Goal: Task Accomplishment & Management: Use online tool/utility

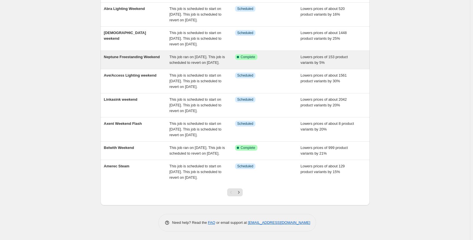
scroll to position [154, 0]
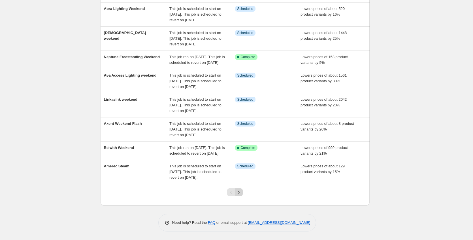
click at [242, 194] on icon "Next" at bounding box center [239, 192] width 6 height 6
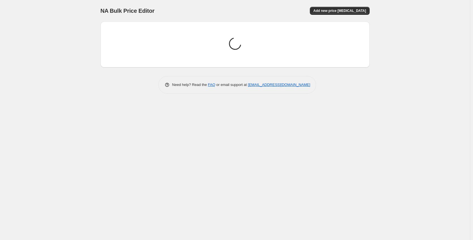
scroll to position [0, 0]
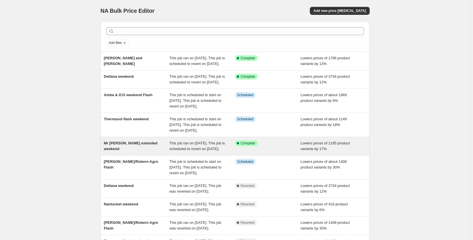
click at [209, 152] on div "This job ran on [DATE]. This job is scheduled to revert on [DATE]." at bounding box center [203, 145] width 66 height 11
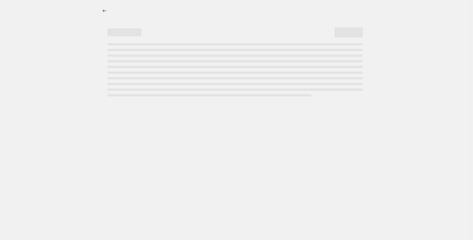
select select "percentage"
select select "no_change"
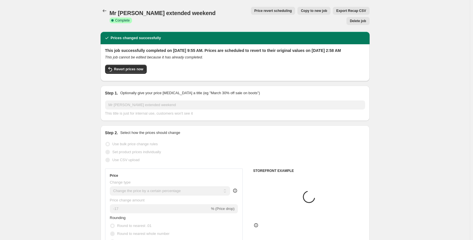
select select "vendor"
click at [131, 67] on span "Revert prices now" at bounding box center [128, 69] width 29 height 5
checkbox input "false"
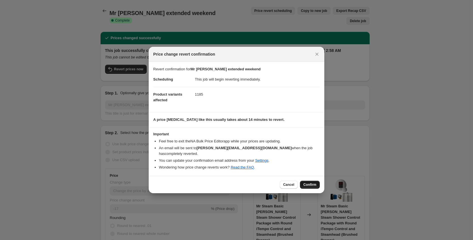
click at [310, 184] on span "Confirm" at bounding box center [310, 184] width 13 height 5
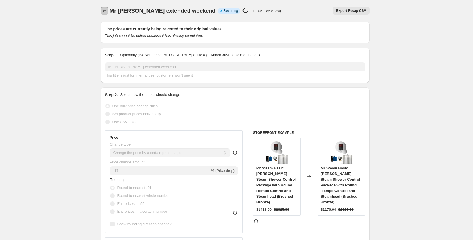
click at [107, 11] on icon "Price change jobs" at bounding box center [105, 11] width 6 height 6
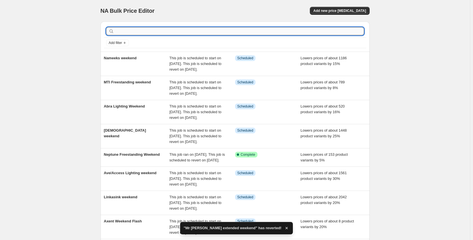
click at [147, 28] on input "text" at bounding box center [239, 31] width 249 height 8
type input "mr"
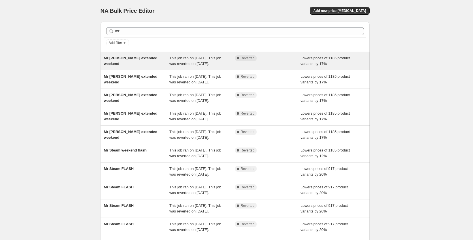
click at [154, 60] on span "Mr [PERSON_NAME] extended weekend" at bounding box center [131, 61] width 54 height 10
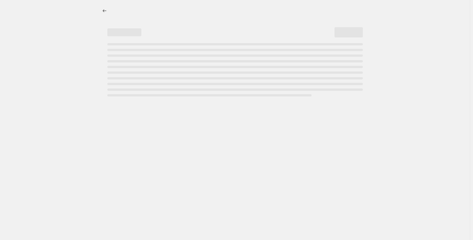
select select "percentage"
select select "no_change"
select select "vendor"
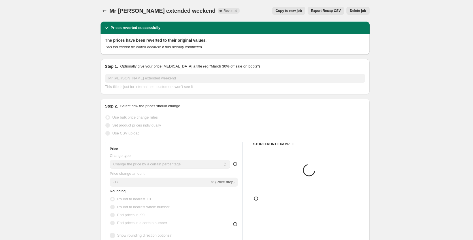
click at [296, 10] on span "Copy to new job" at bounding box center [289, 11] width 26 height 5
select select "percentage"
select select "no_change"
select select "vendor"
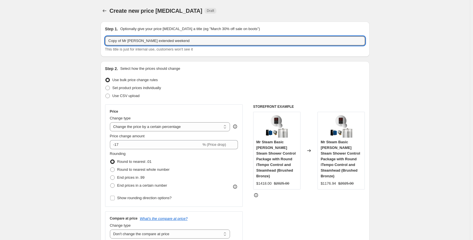
drag, startPoint x: 126, startPoint y: 41, endPoint x: 71, endPoint y: 46, distance: 54.7
click at [174, 42] on input "Mr [PERSON_NAME] extended weekend" at bounding box center [235, 40] width 260 height 9
type input "Mr [PERSON_NAME] extended weekend AGRO"
click at [125, 143] on input "-17" at bounding box center [156, 144] width 92 height 9
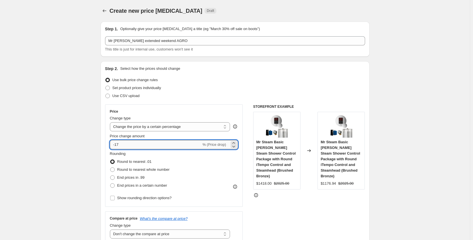
type input "-1"
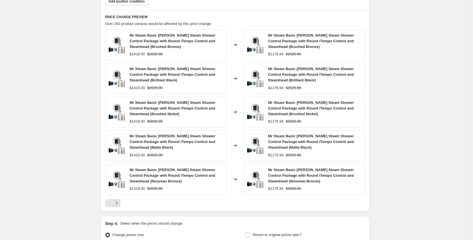
scroll to position [428, 0]
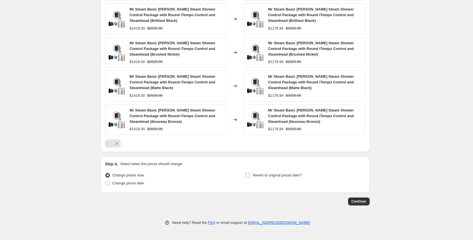
type input "-25"
click at [269, 175] on span "Revert to original prices later?" at bounding box center [277, 175] width 49 height 4
click at [250, 175] on input "Revert to original prices later?" at bounding box center [248, 175] width 5 height 5
checkbox input "true"
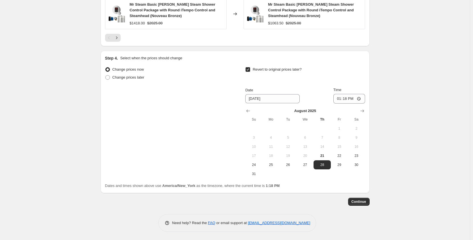
scroll to position [534, 0]
click at [275, 164] on span "25" at bounding box center [271, 164] width 12 height 5
type input "[DATE]"
click at [361, 98] on input "13:18" at bounding box center [350, 99] width 32 height 10
type input "09:18"
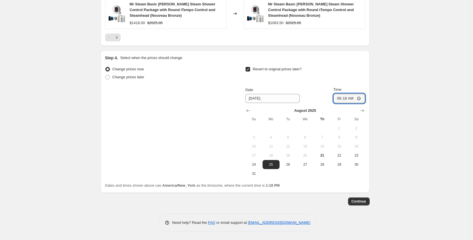
click at [368, 199] on button "Continue" at bounding box center [359, 201] width 22 height 8
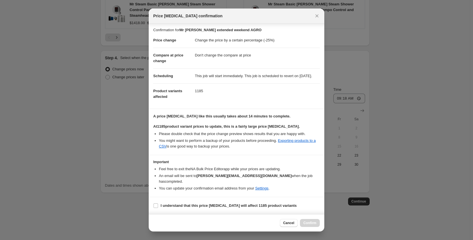
scroll to position [7, 0]
drag, startPoint x: 223, startPoint y: 207, endPoint x: 284, endPoint y: 218, distance: 61.9
click at [223, 207] on b "I understand that this price [MEDICAL_DATA] will affect 1185 product variants" at bounding box center [229, 205] width 136 height 4
click at [158, 207] on input "I understand that this price [MEDICAL_DATA] will affect 1185 product variants" at bounding box center [156, 205] width 5 height 5
checkbox input "true"
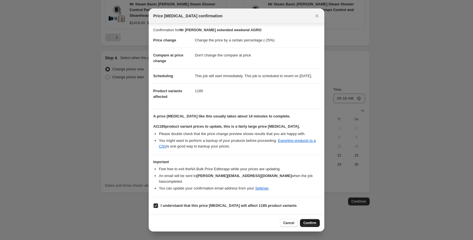
click at [312, 223] on span "Confirm" at bounding box center [310, 223] width 13 height 5
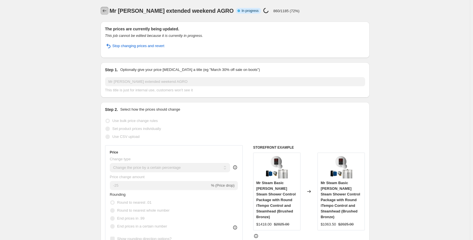
click at [107, 11] on icon "Price change jobs" at bounding box center [105, 11] width 6 height 6
